Goal: Task Accomplishment & Management: Manage account settings

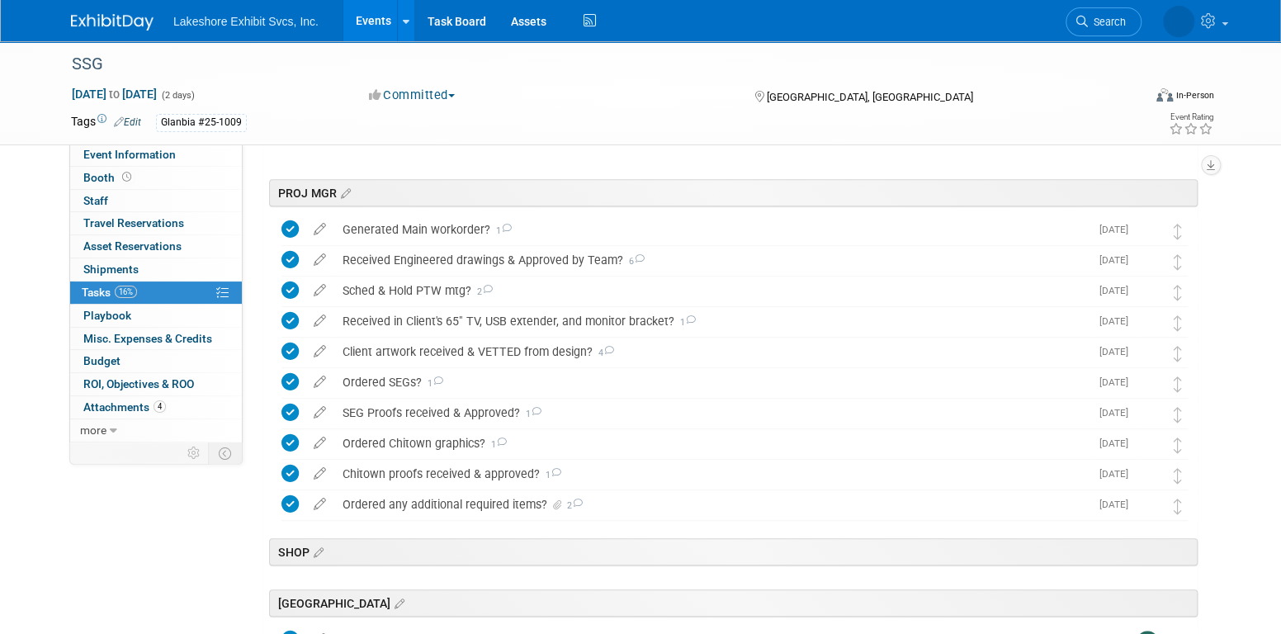
scroll to position [361, 0]
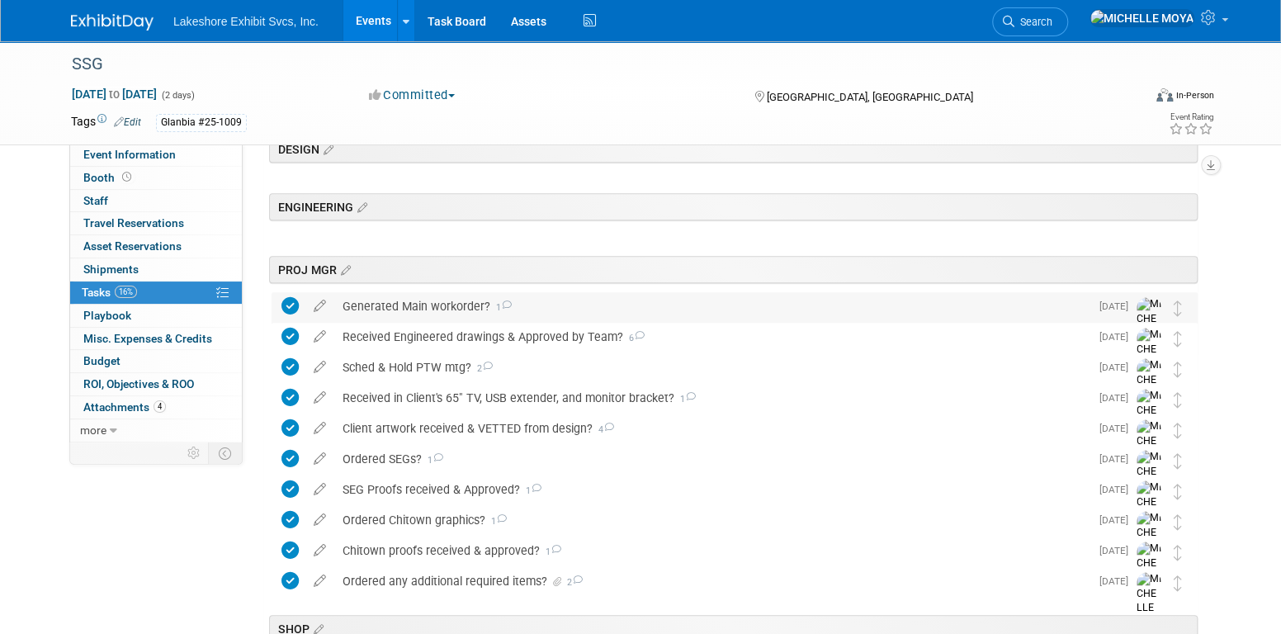
click at [419, 300] on div "Generated Main workorder? 1" at bounding box center [711, 306] width 755 height 28
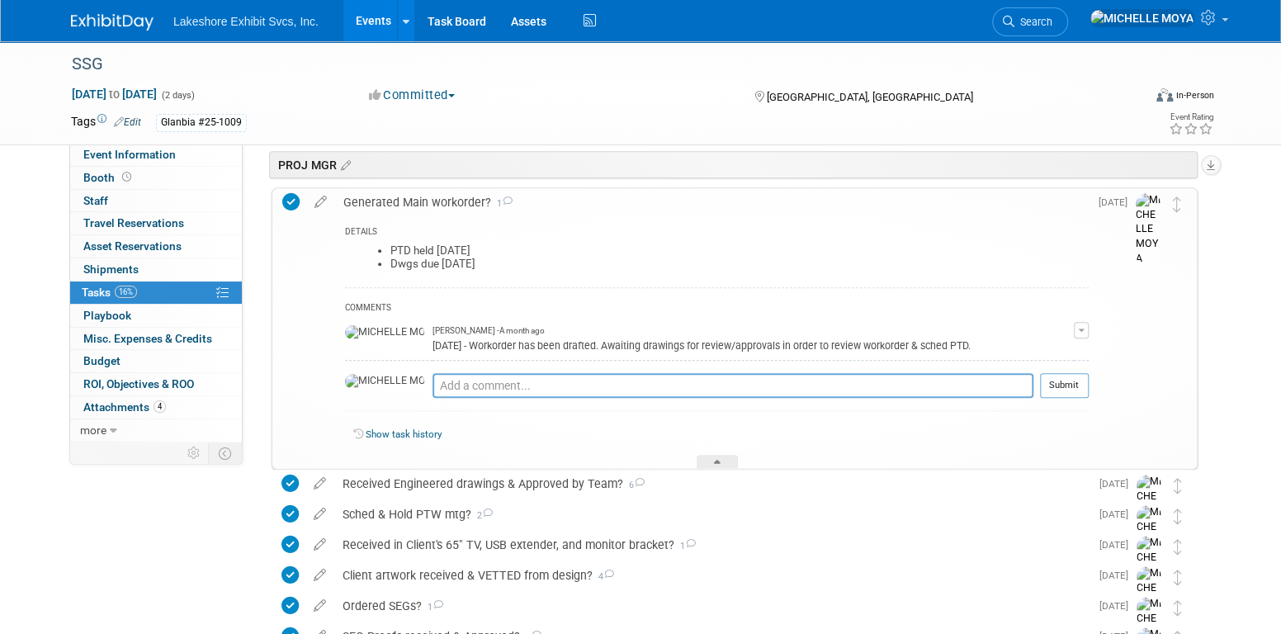
scroll to position [443, 0]
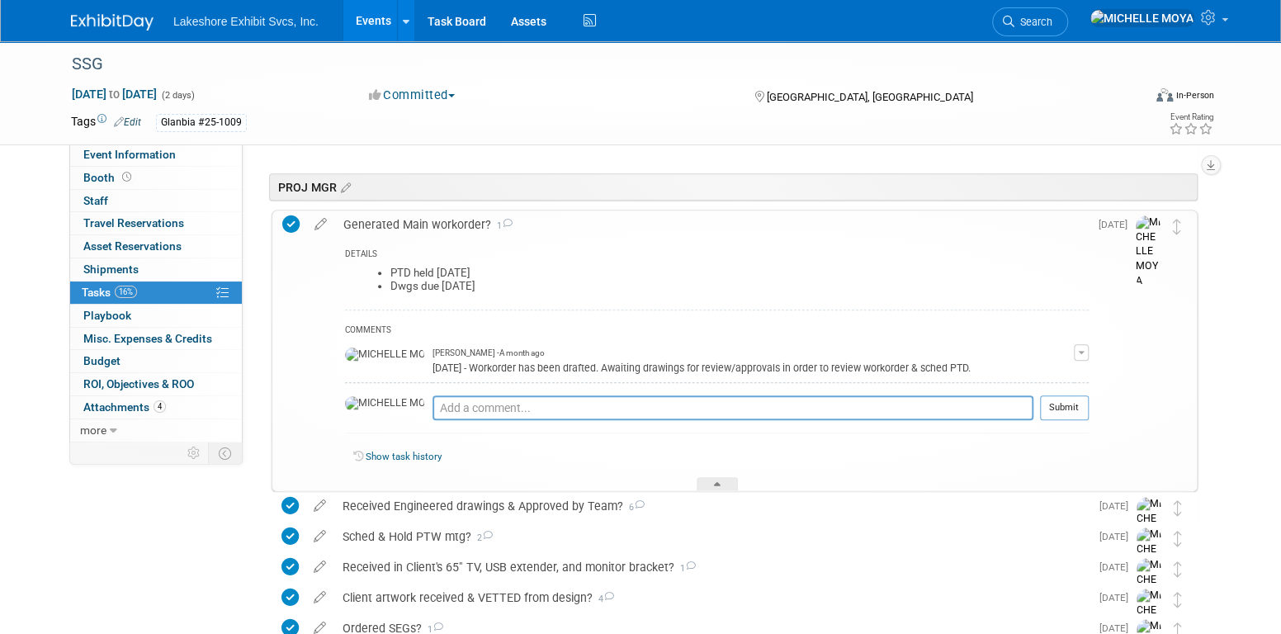
click at [437, 220] on div "Generated Main workorder? 1" at bounding box center [712, 225] width 754 height 28
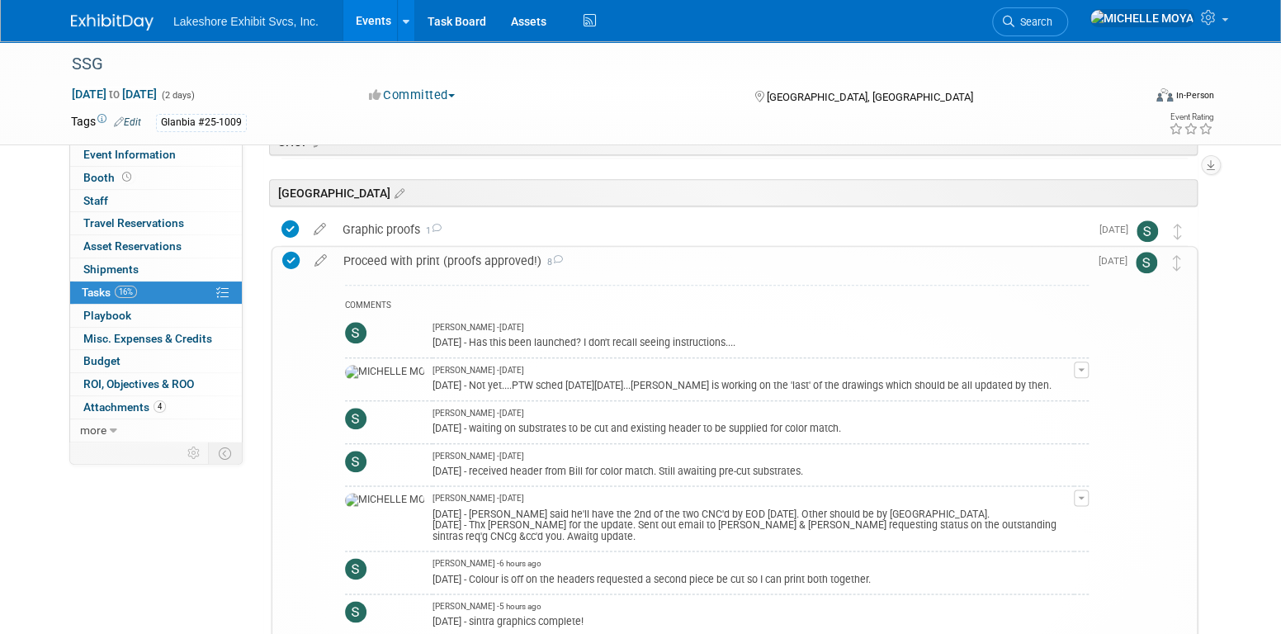
scroll to position [774, 0]
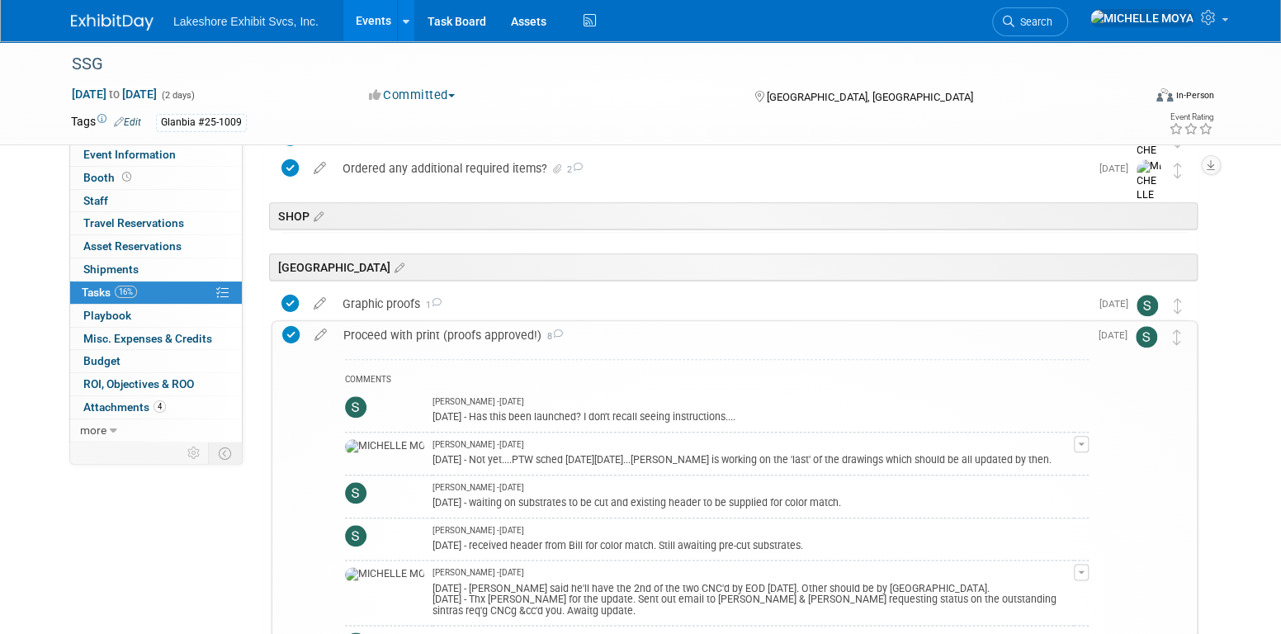
click at [425, 330] on div "Proceed with print (proofs approved!) 8" at bounding box center [712, 335] width 754 height 28
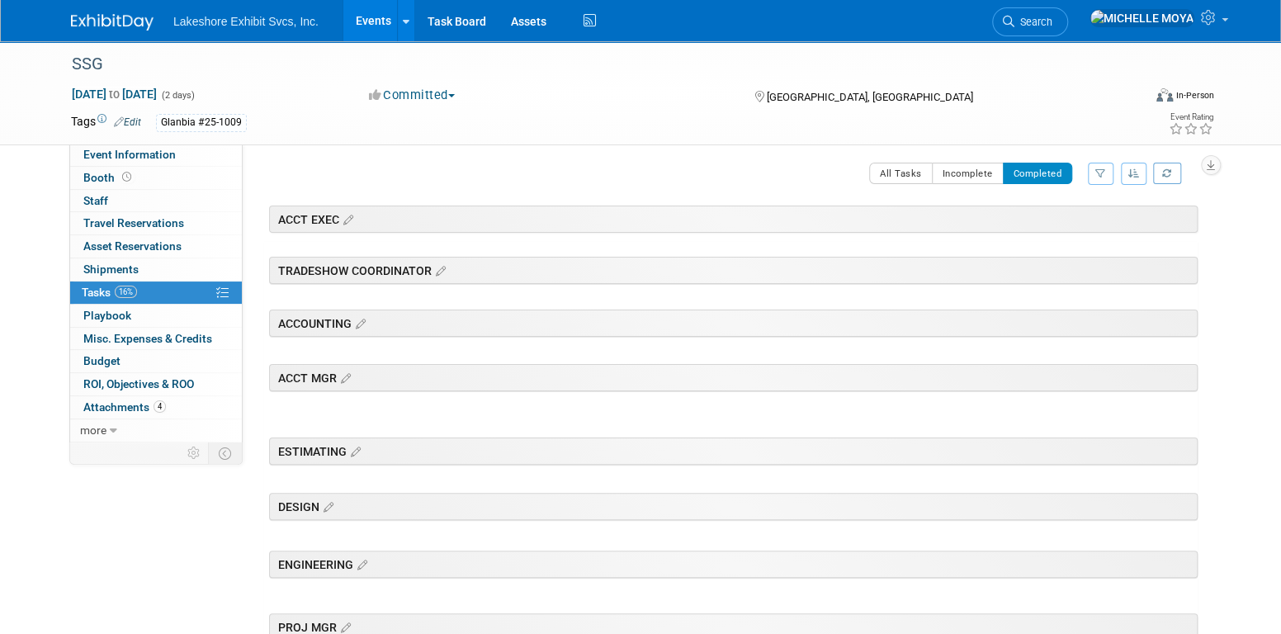
scroll to position [0, 0]
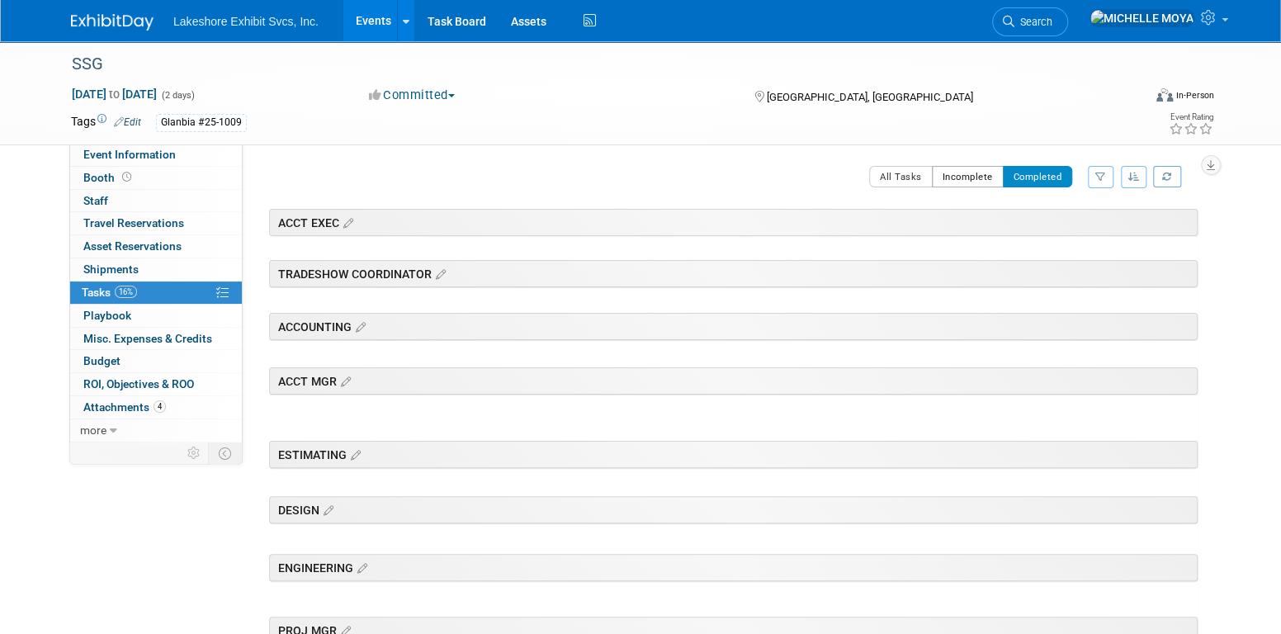
click at [967, 175] on button "Incomplete" at bounding box center [968, 176] width 72 height 21
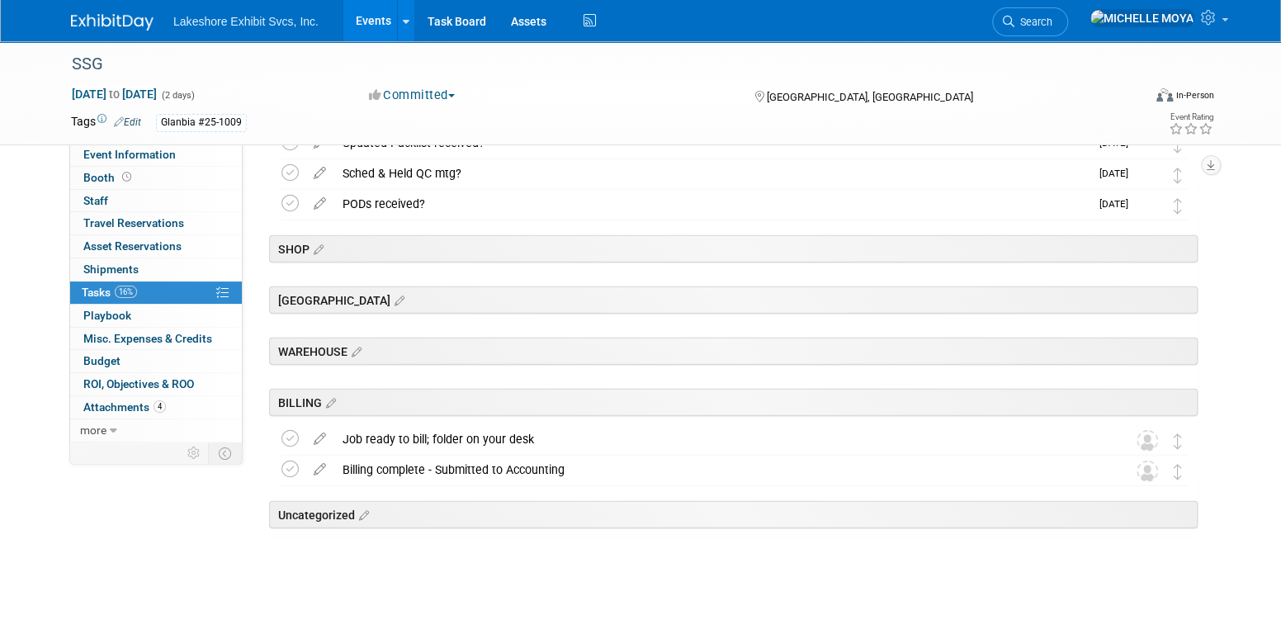
scroll to position [2146, 0]
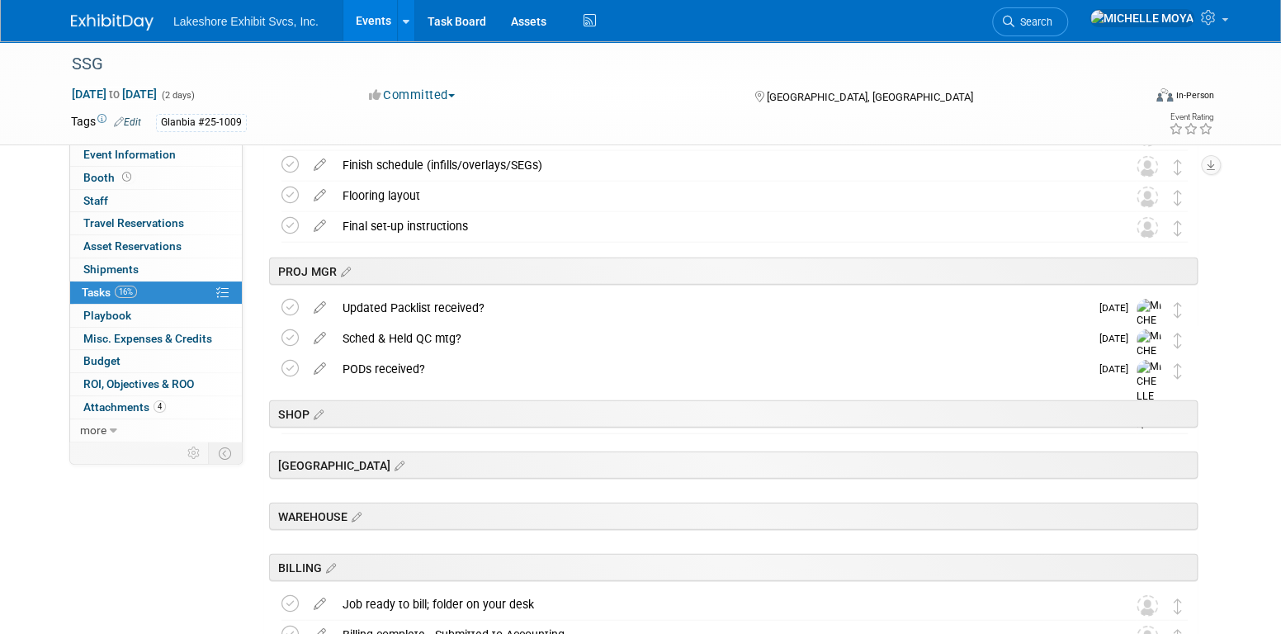
click at [371, 19] on link "Events" at bounding box center [373, 20] width 60 height 41
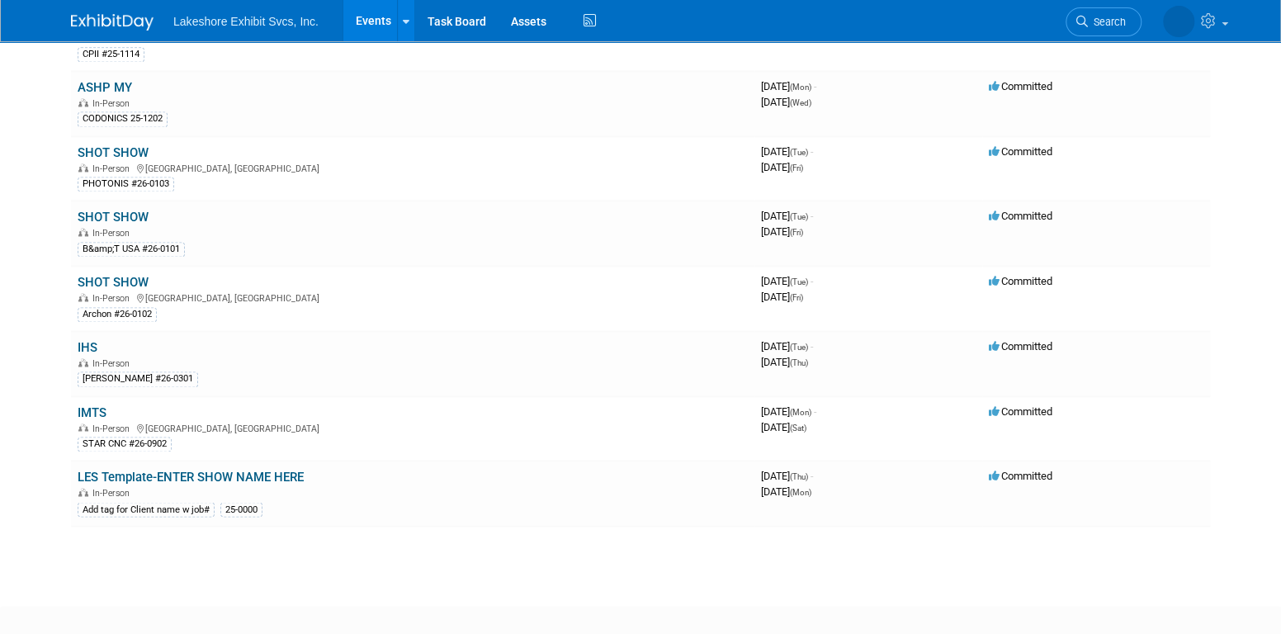
scroll to position [1349, 0]
